Goal: Task Accomplishment & Management: Manage account settings

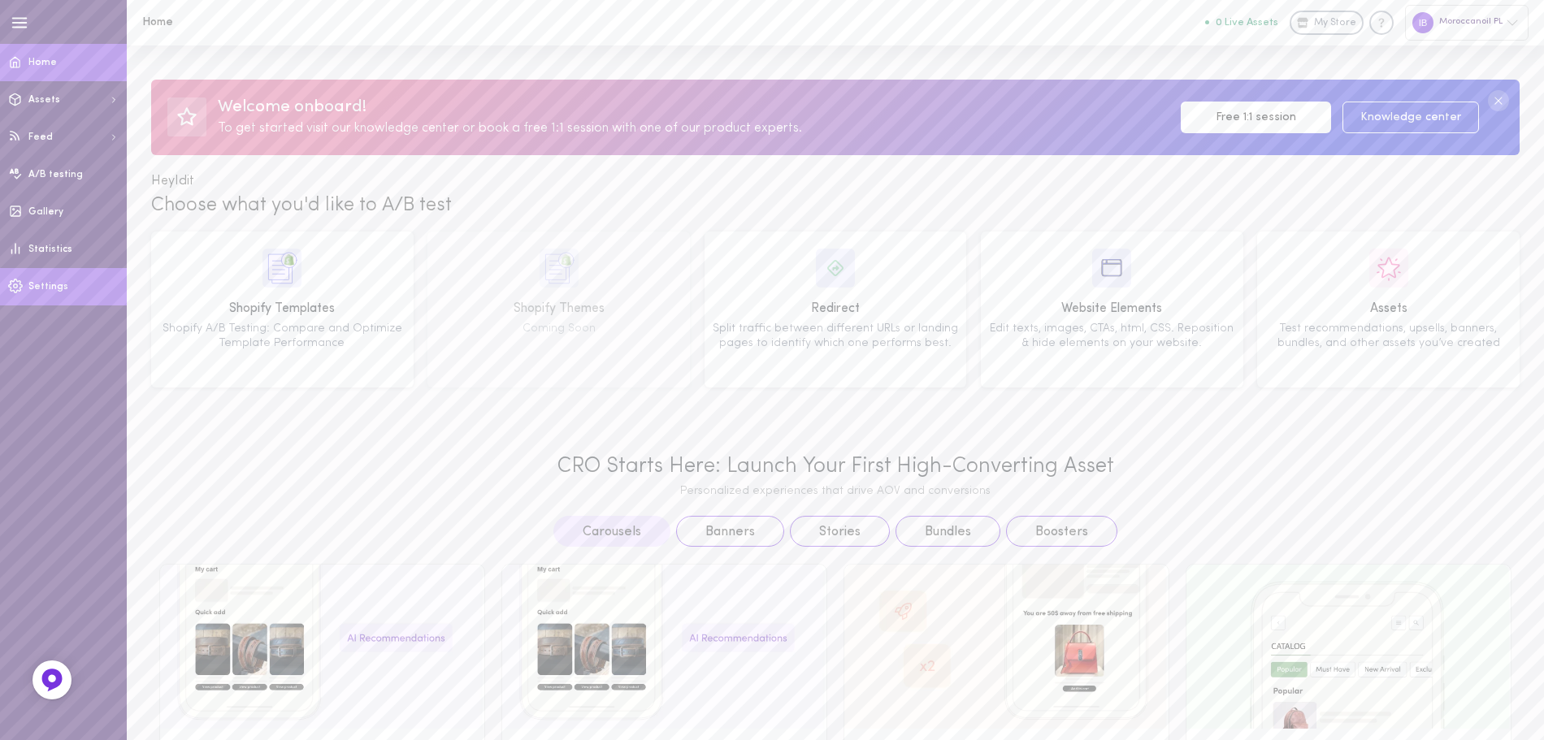
click at [43, 296] on link "Settings" at bounding box center [63, 286] width 127 height 37
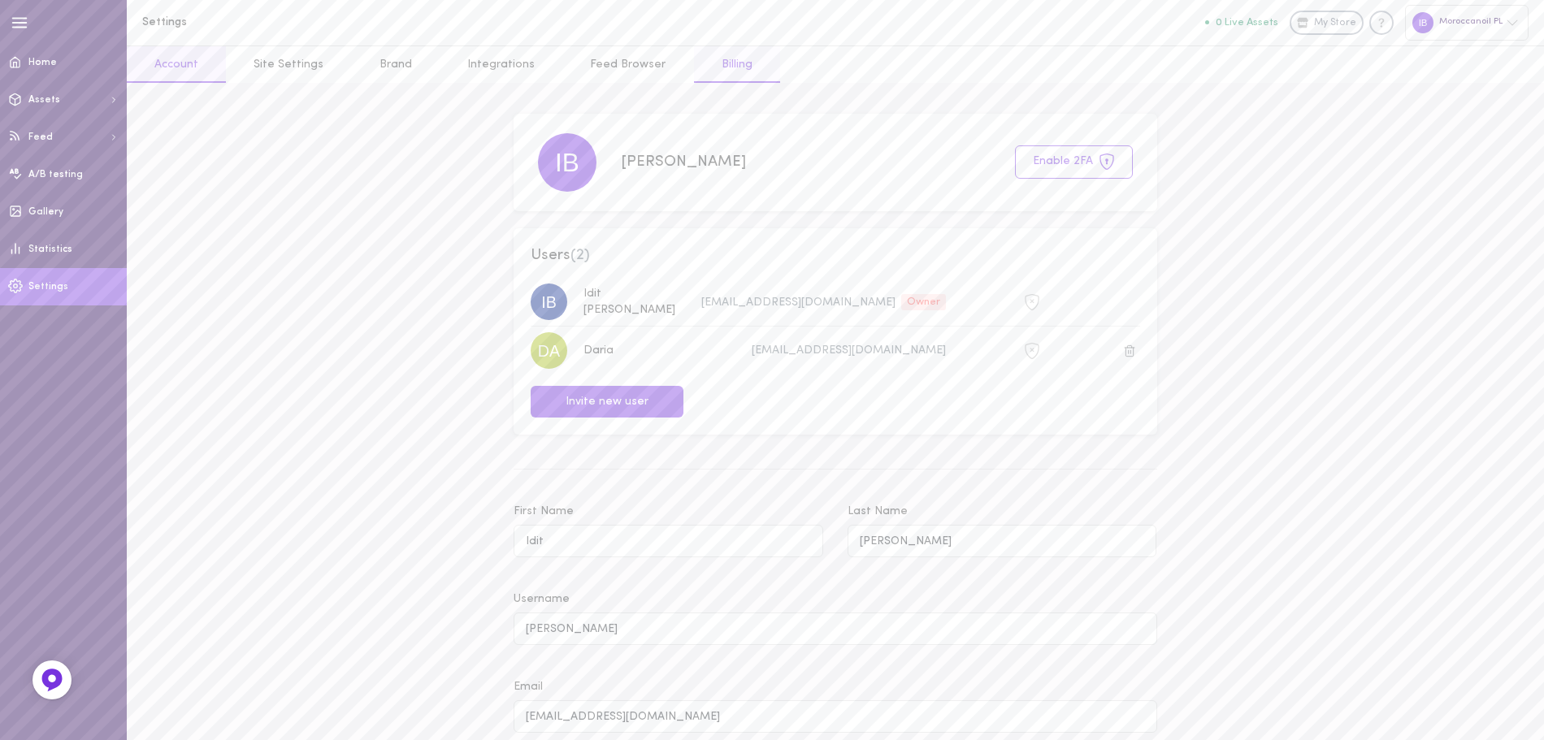
click at [721, 63] on link "Billing" at bounding box center [737, 64] width 86 height 37
